Goal: Transaction & Acquisition: Subscribe to service/newsletter

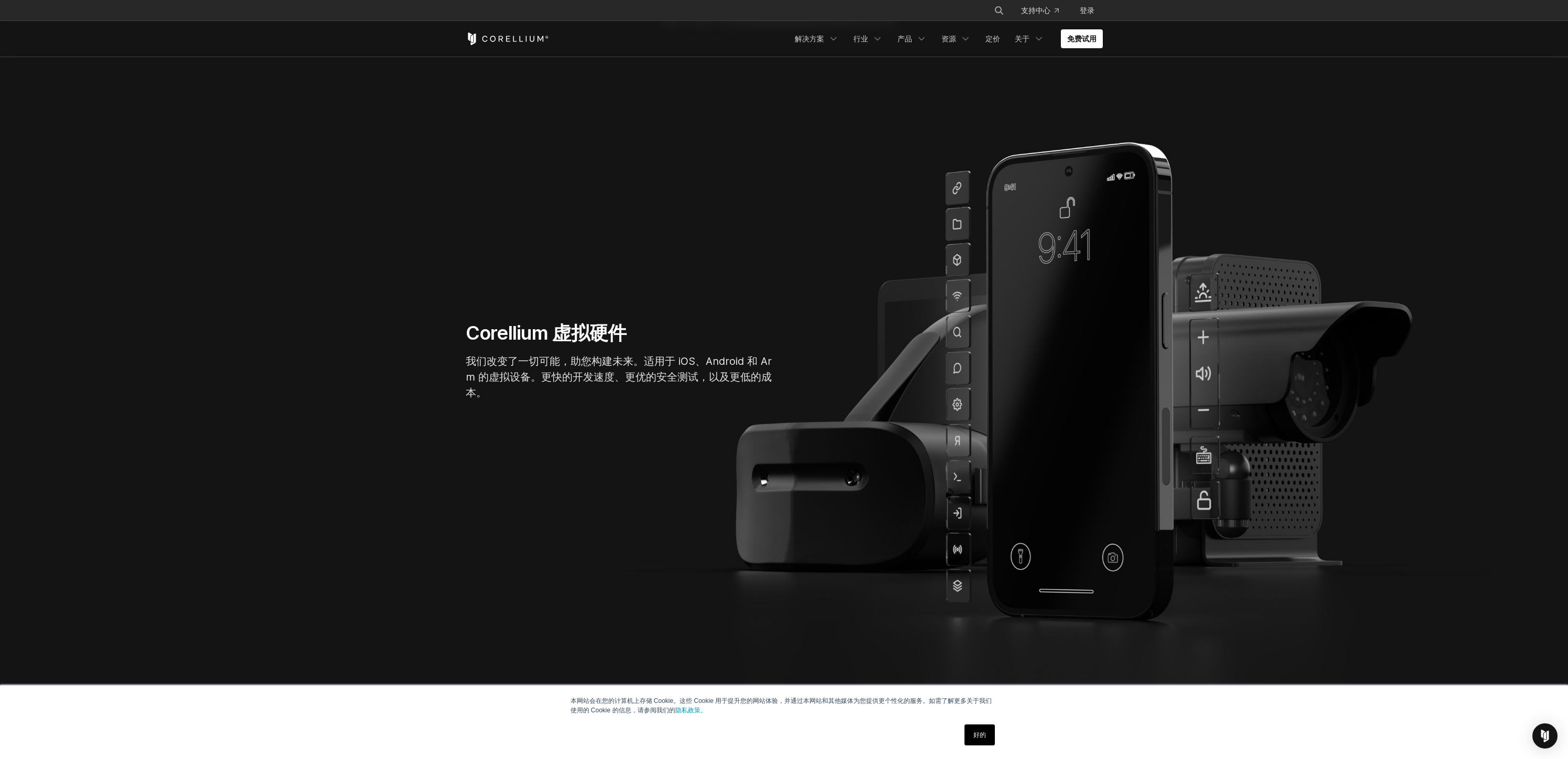
scroll to position [49, 0]
click at [1083, 41] on font "免费试用" at bounding box center [1082, 39] width 29 height 9
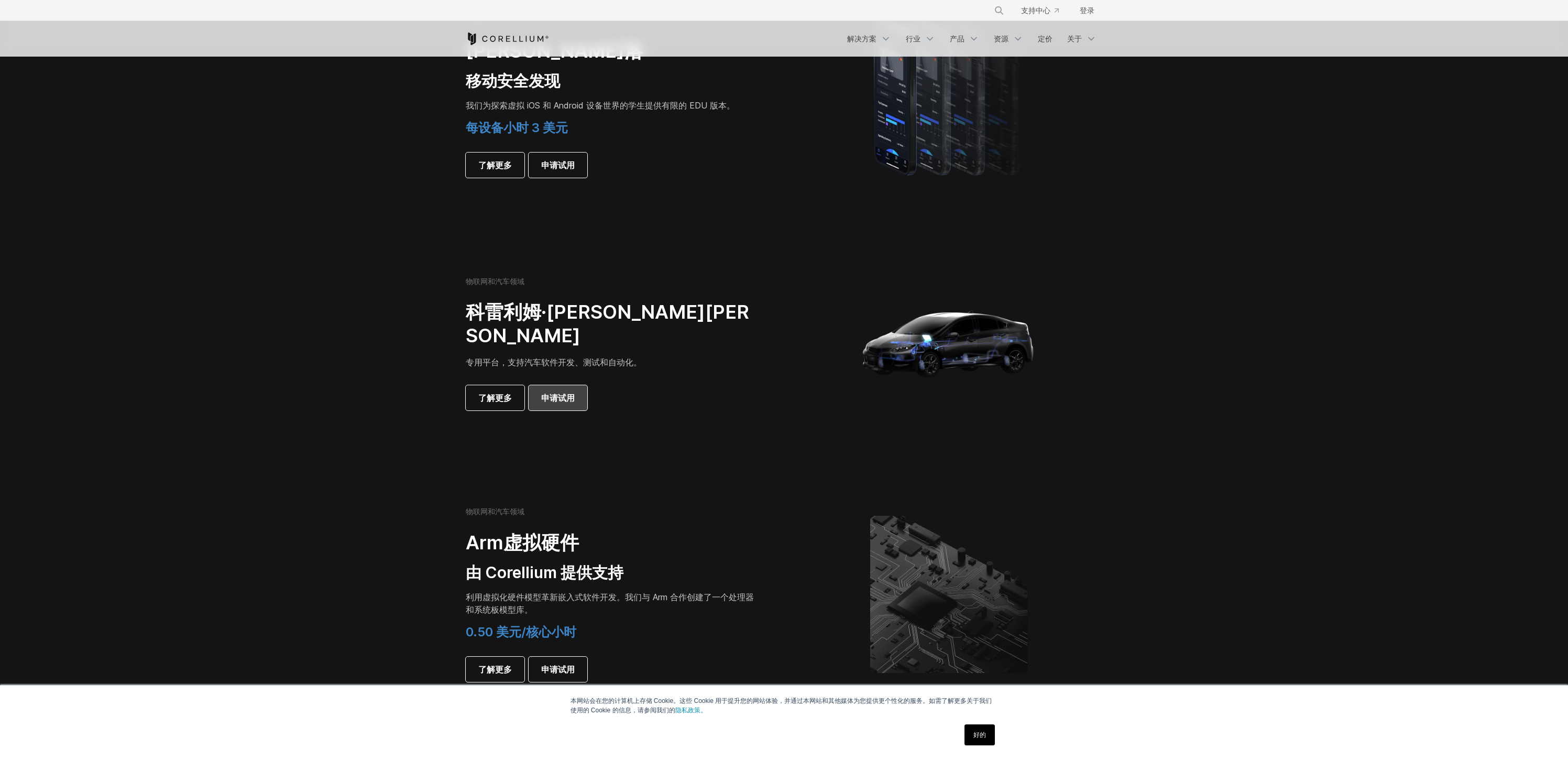
scroll to position [740, 0]
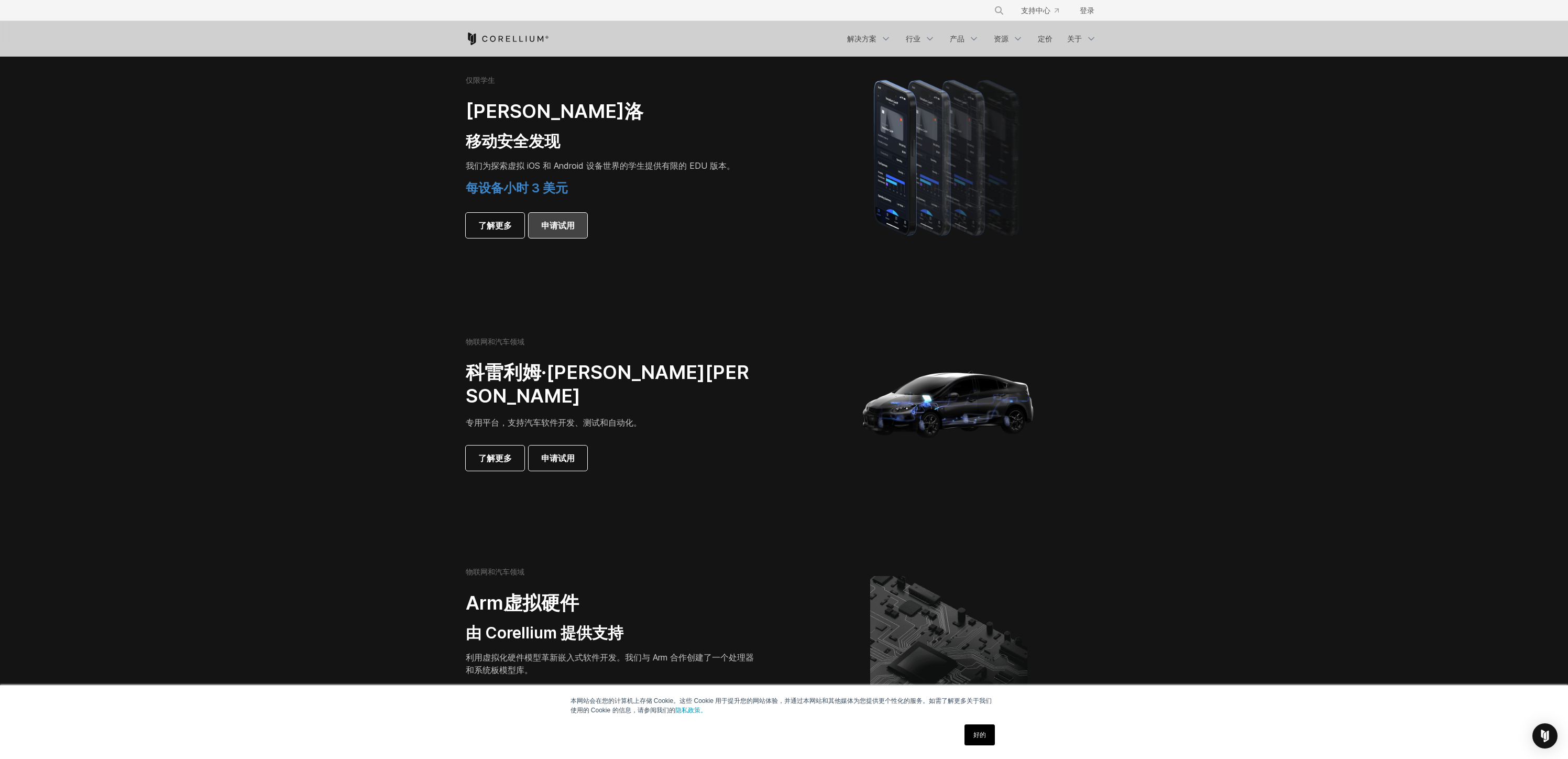
click at [572, 229] on font "申请试用" at bounding box center [557, 225] width 34 height 11
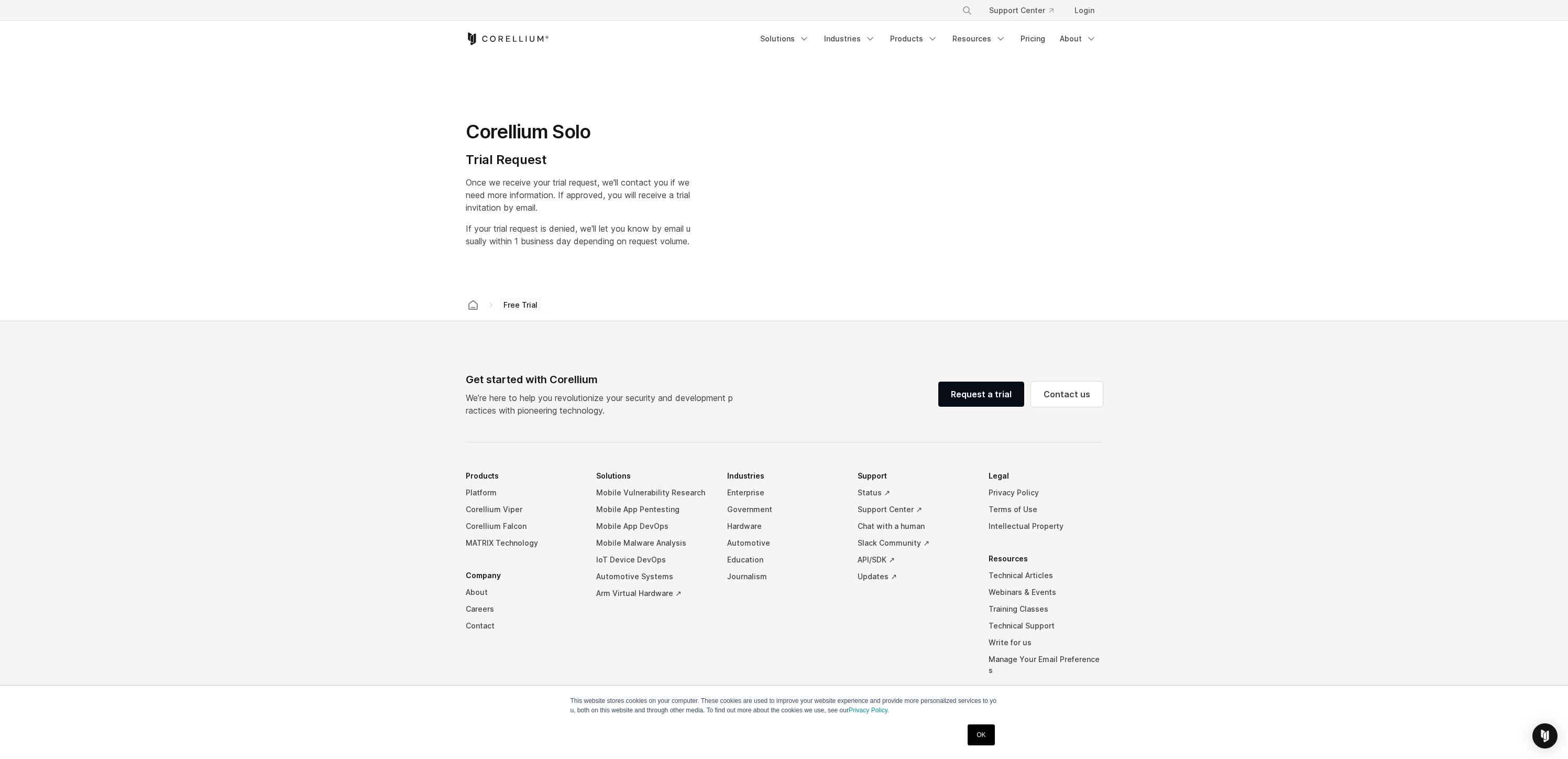
select select "**"
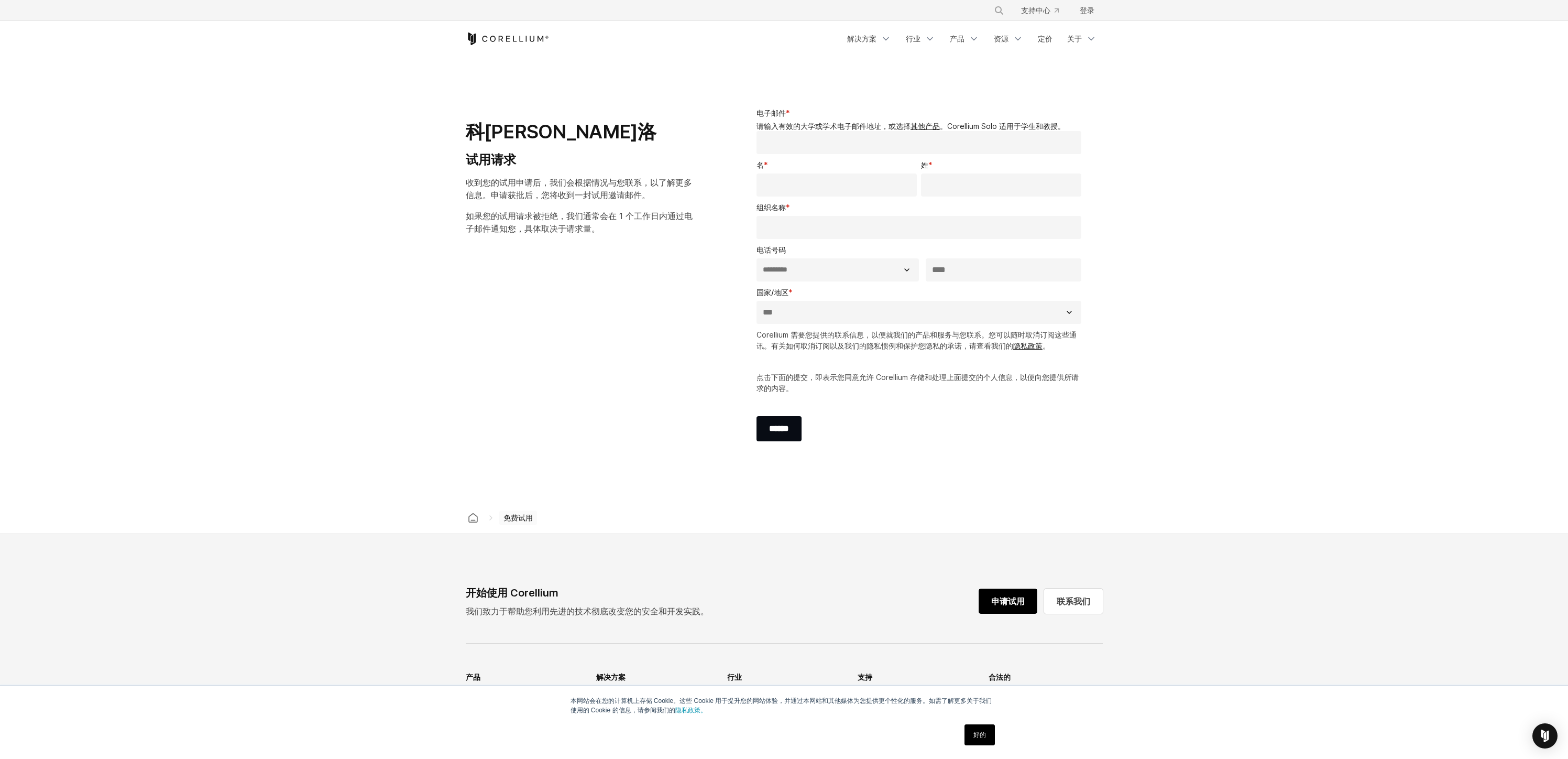
click at [1024, 602] on link "申请试用" at bounding box center [1008, 600] width 59 height 25
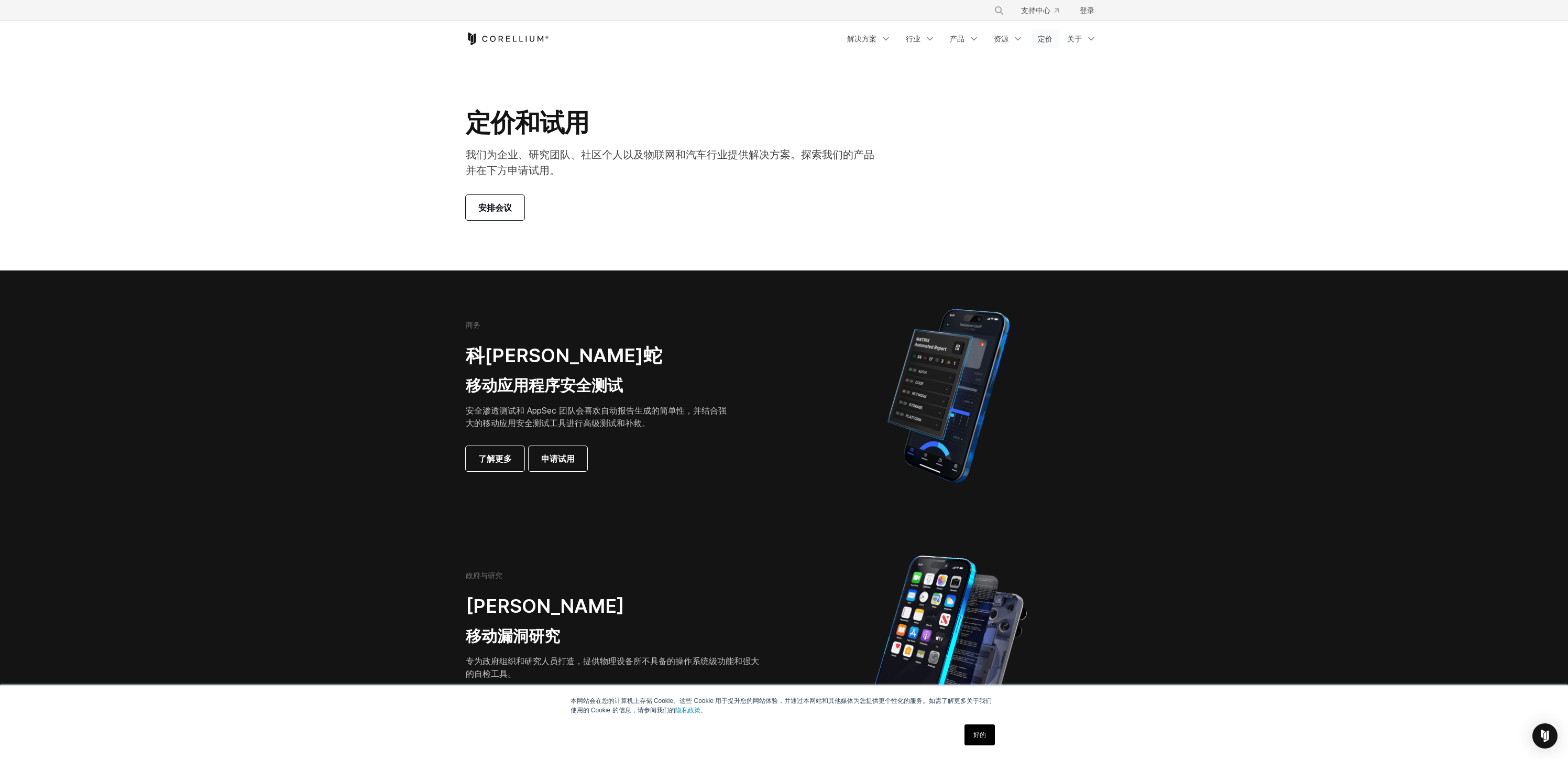
click at [1042, 39] on font "定价" at bounding box center [1045, 39] width 15 height 9
click at [1012, 41] on link "资源" at bounding box center [1008, 39] width 42 height 19
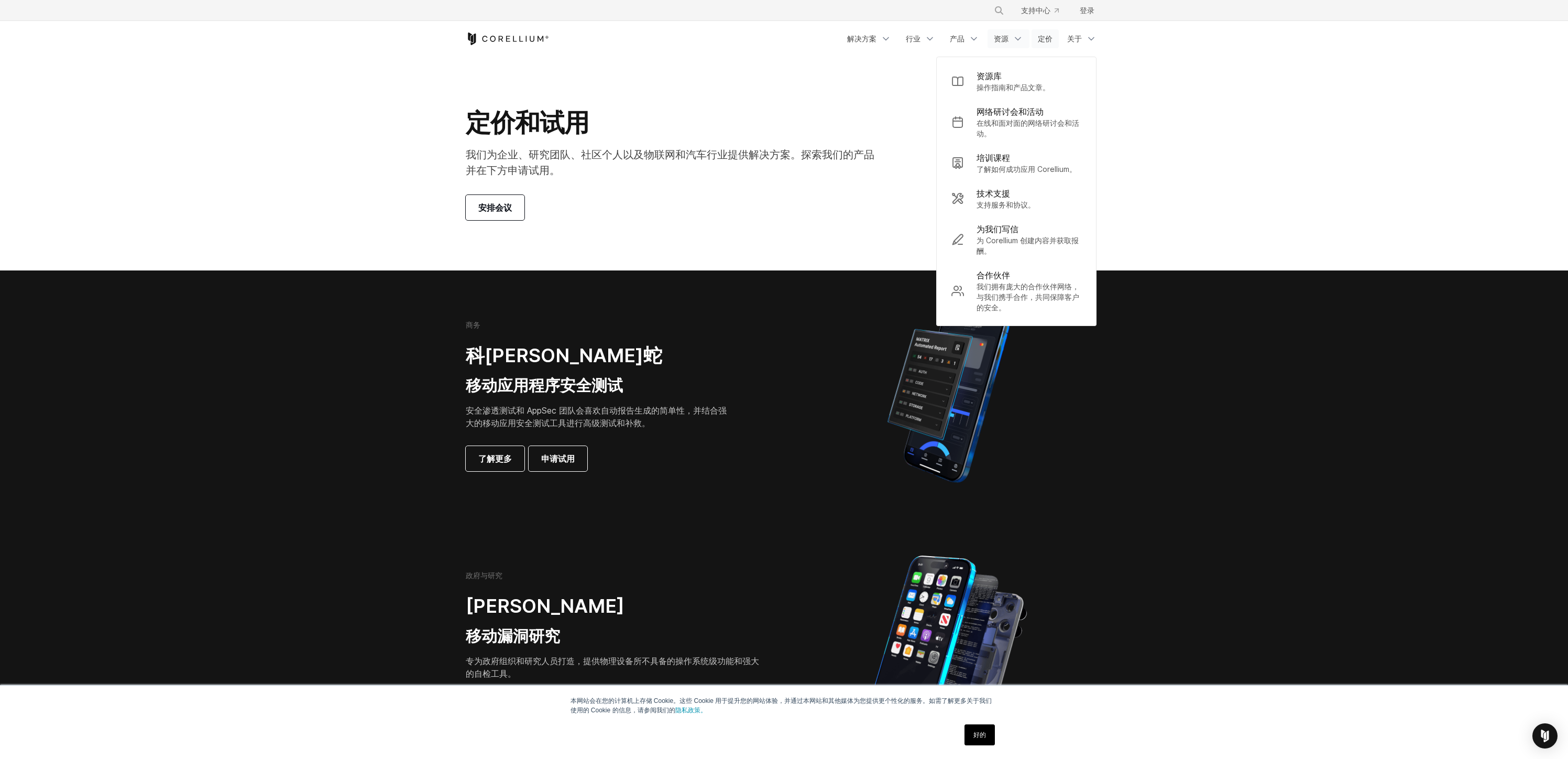
click at [1041, 41] on font "定价" at bounding box center [1045, 39] width 15 height 9
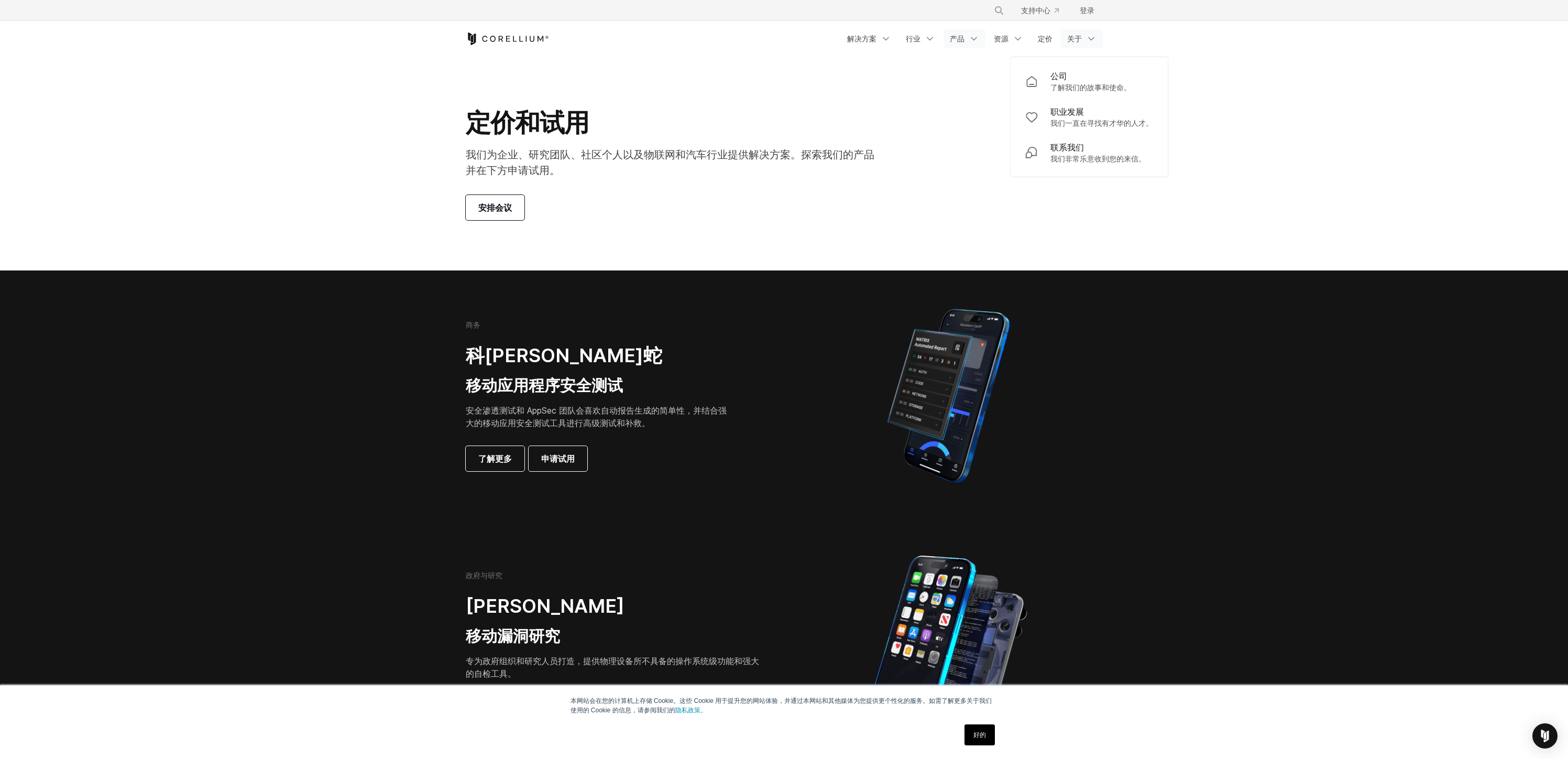
click at [979, 41] on icon "导航菜单" at bounding box center [974, 39] width 11 height 11
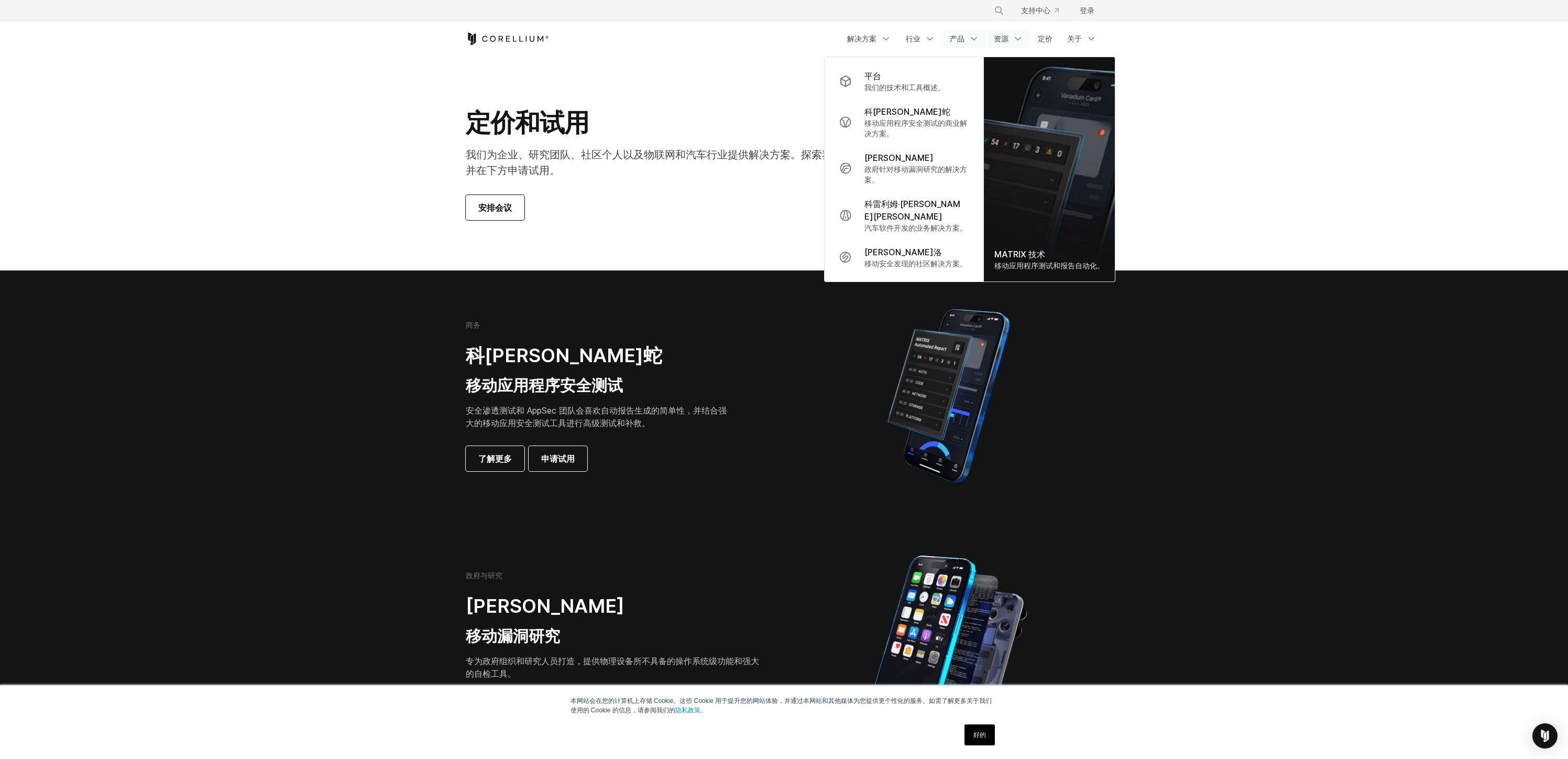
click at [999, 40] on font "资源" at bounding box center [1001, 39] width 15 height 9
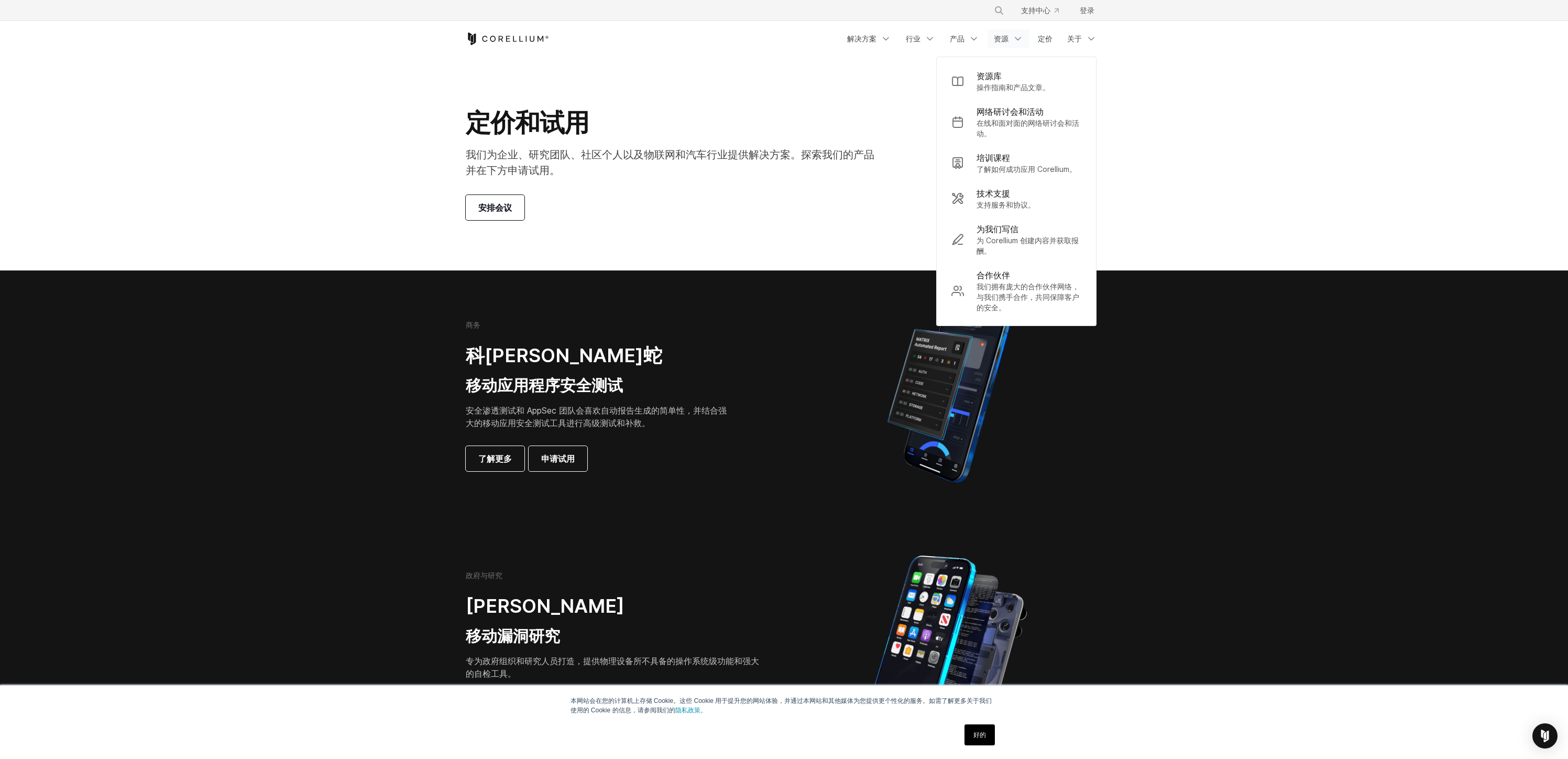
click at [1197, 66] on section "定价和试用 我们为企业、研究团队、社区个人以及物联网和汽车行业提供解决方案。探索我们的产品并在下方申请试用。 安排会议" at bounding box center [784, 163] width 1568 height 214
